Goal: Task Accomplishment & Management: Manage account settings

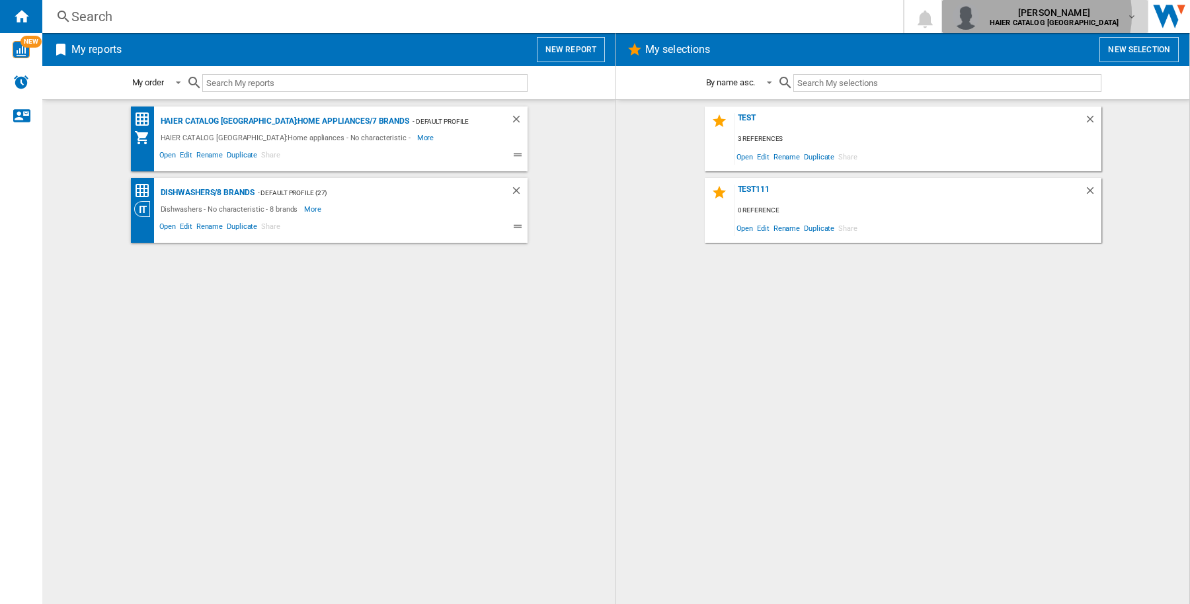
click at [1096, 15] on span "gopal shenoy" at bounding box center [1054, 12] width 129 height 13
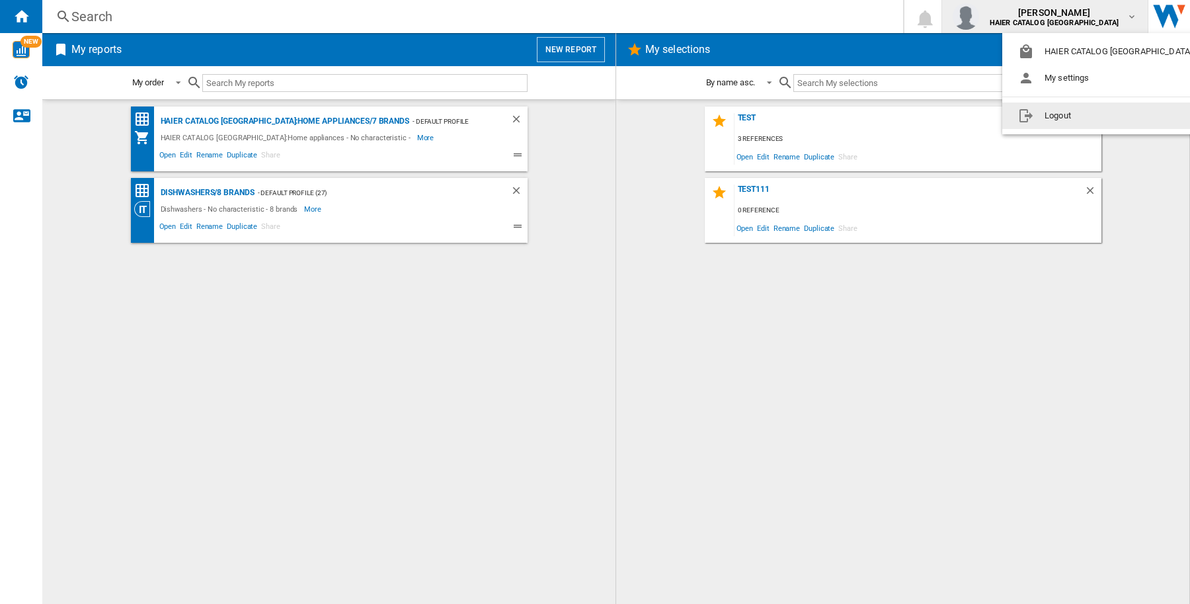
click at [1063, 126] on button "Logout" at bounding box center [1107, 115] width 211 height 26
